Goal: Information Seeking & Learning: Learn about a topic

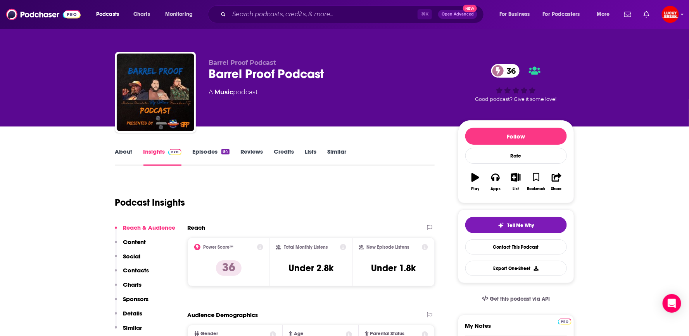
click at [121, 155] on link "About" at bounding box center [123, 157] width 17 height 18
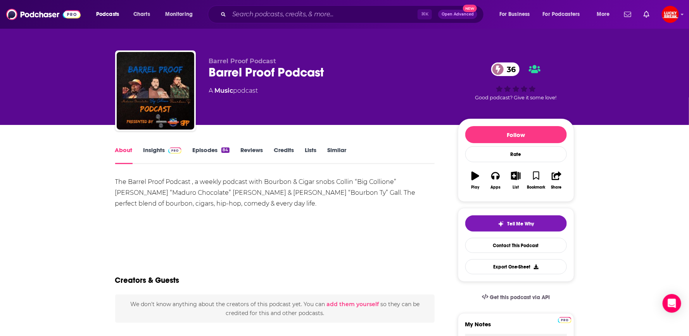
scroll to position [2, 0]
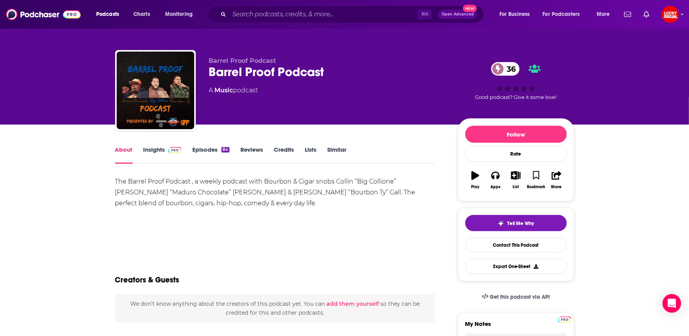
click at [192, 146] on link "Episodes 84" at bounding box center [210, 155] width 37 height 18
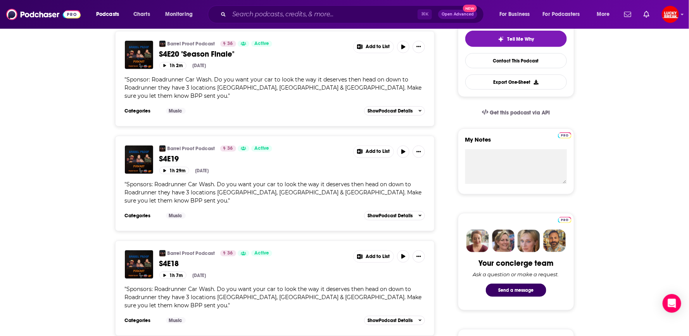
scroll to position [198, 0]
